Goal: Navigation & Orientation: Find specific page/section

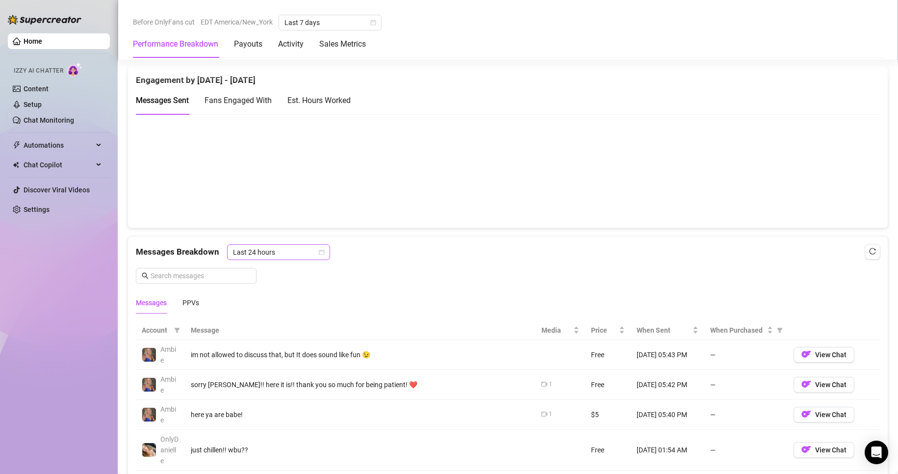
scroll to position [883, 0]
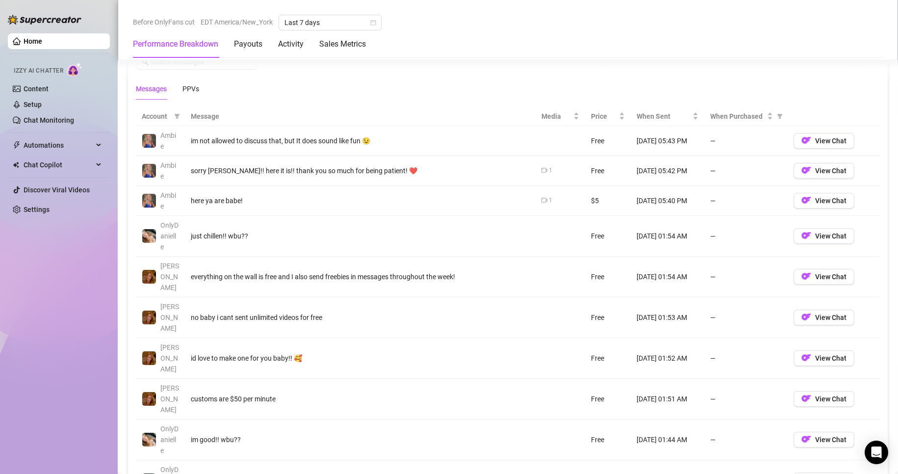
click at [811, 130] on td "View Chat" at bounding box center [833, 141] width 92 height 30
click at [815, 139] on span "View Chat" at bounding box center [830, 141] width 31 height 8
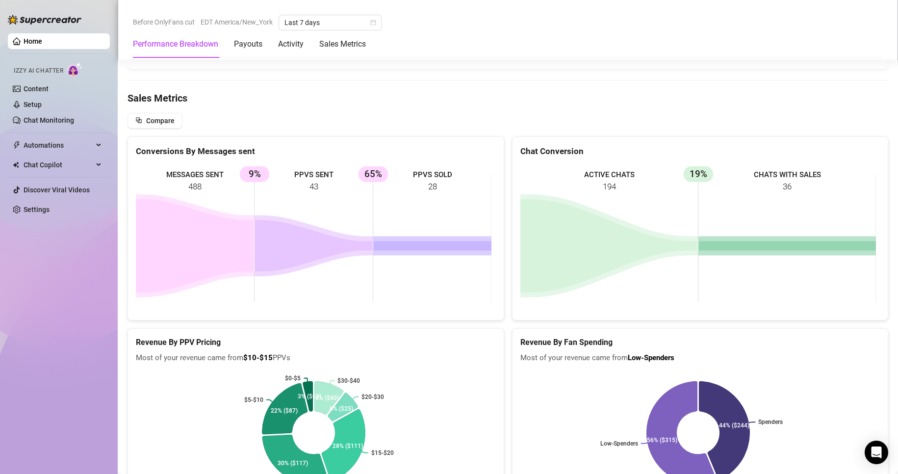
scroll to position [1553, 0]
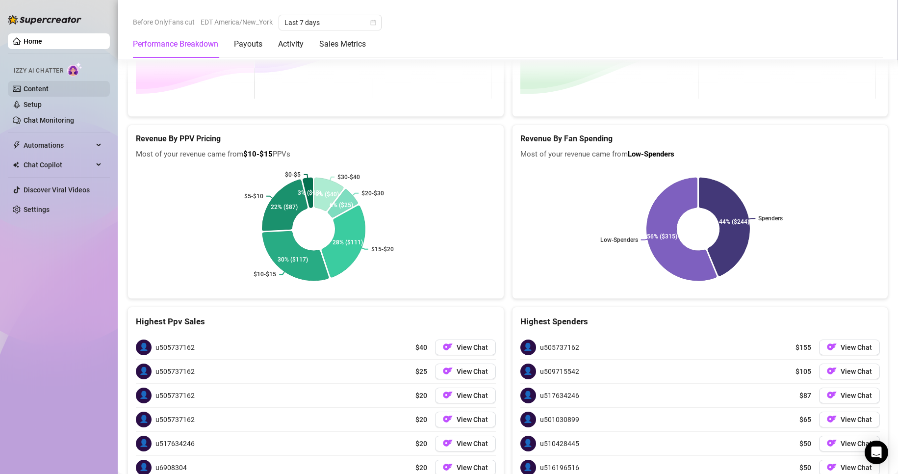
click at [47, 88] on link "Content" at bounding box center [36, 89] width 25 height 8
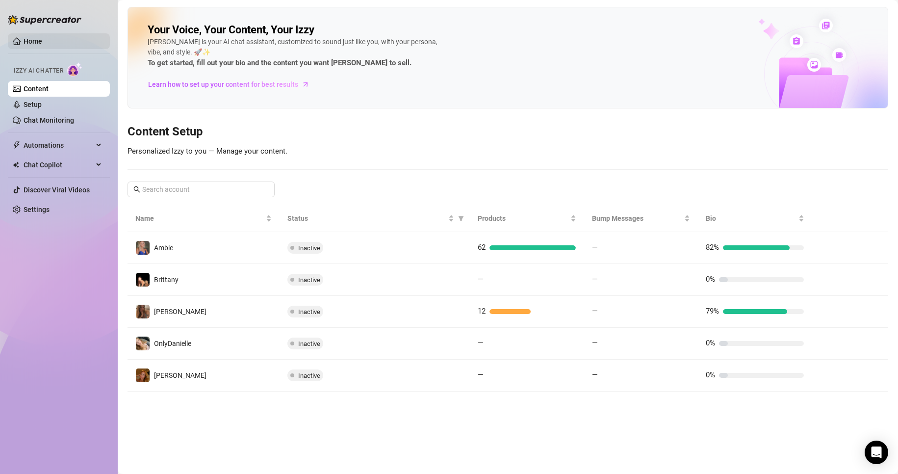
drag, startPoint x: 27, startPoint y: 30, endPoint x: 25, endPoint y: 38, distance: 8.5
click at [27, 31] on ul "Home Izzy AI Chatter Content Setup Chat Monitoring Automations Chat Copilot Dis…" at bounding box center [59, 125] width 102 height 192
click at [25, 38] on link "Home" at bounding box center [33, 41] width 19 height 8
